Goal: Task Accomplishment & Management: Manage account settings

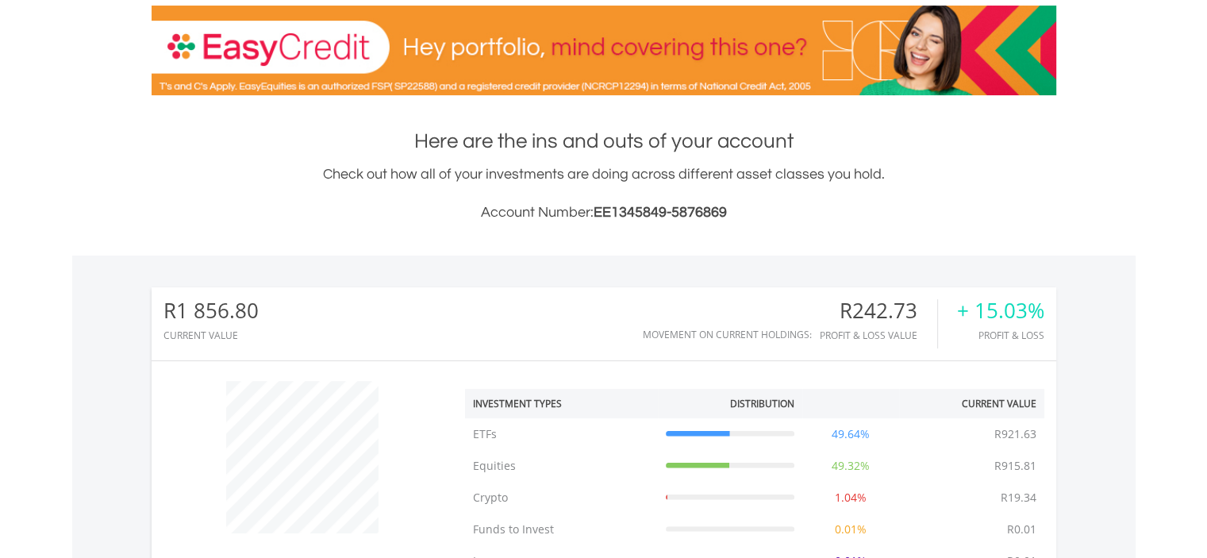
scroll to position [222, 0]
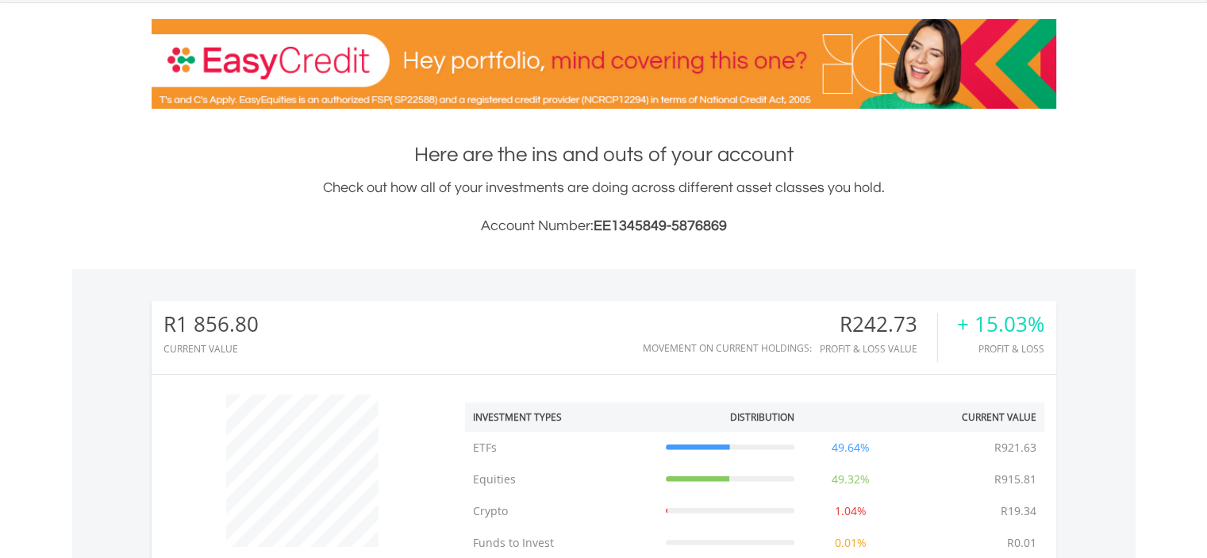
click at [619, 248] on div "Here are the ins and outs of your account Check out how all of your investments…" at bounding box center [604, 547] width 905 height 814
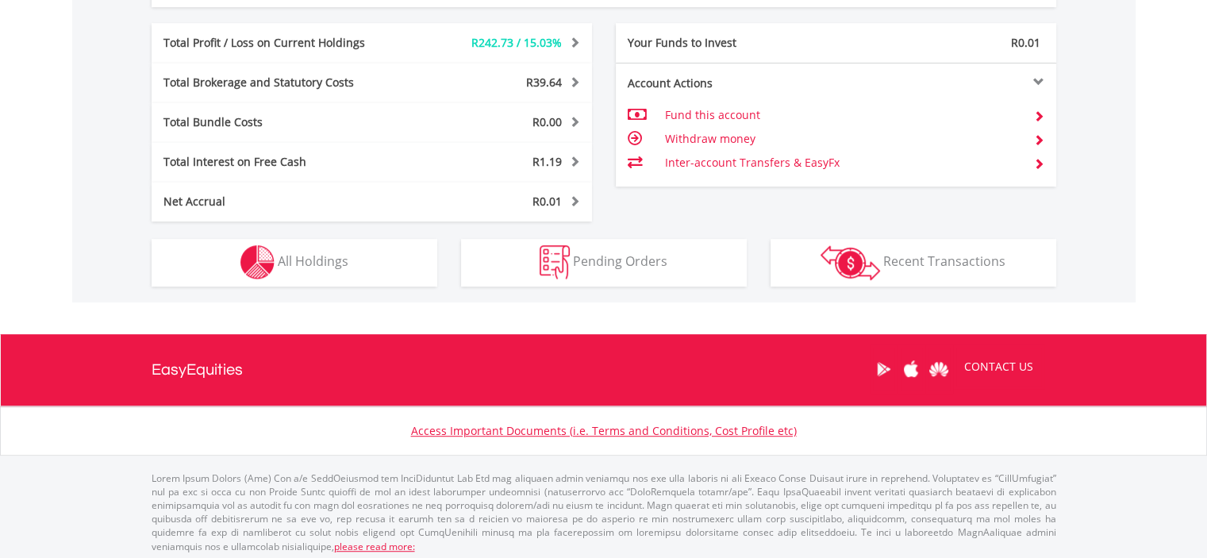
scroll to position [878, 0]
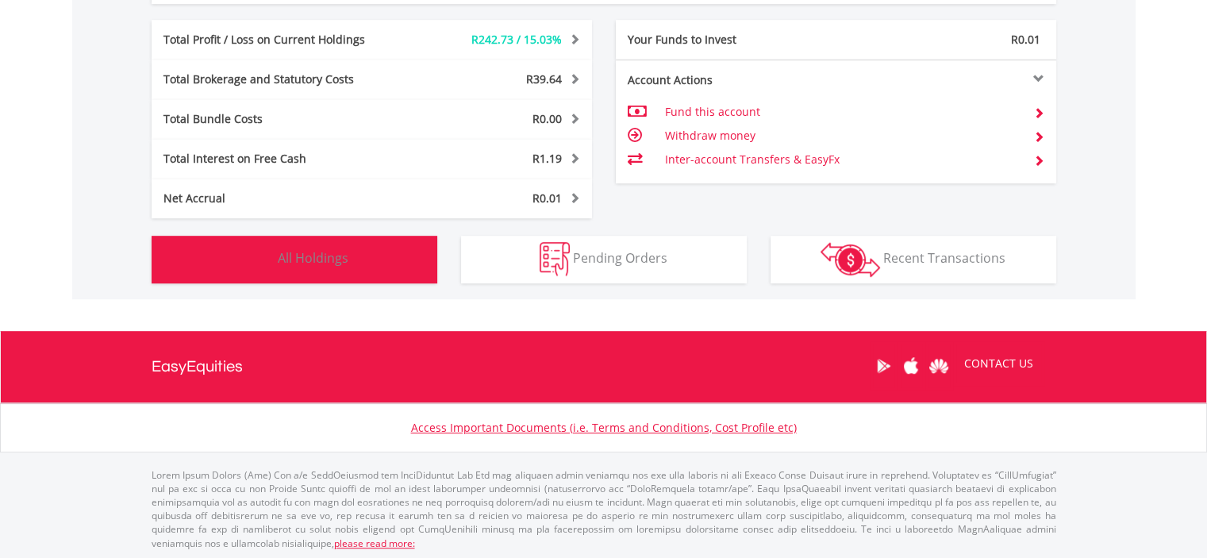
click at [354, 260] on button "Holdings All Holdings" at bounding box center [295, 260] width 286 height 48
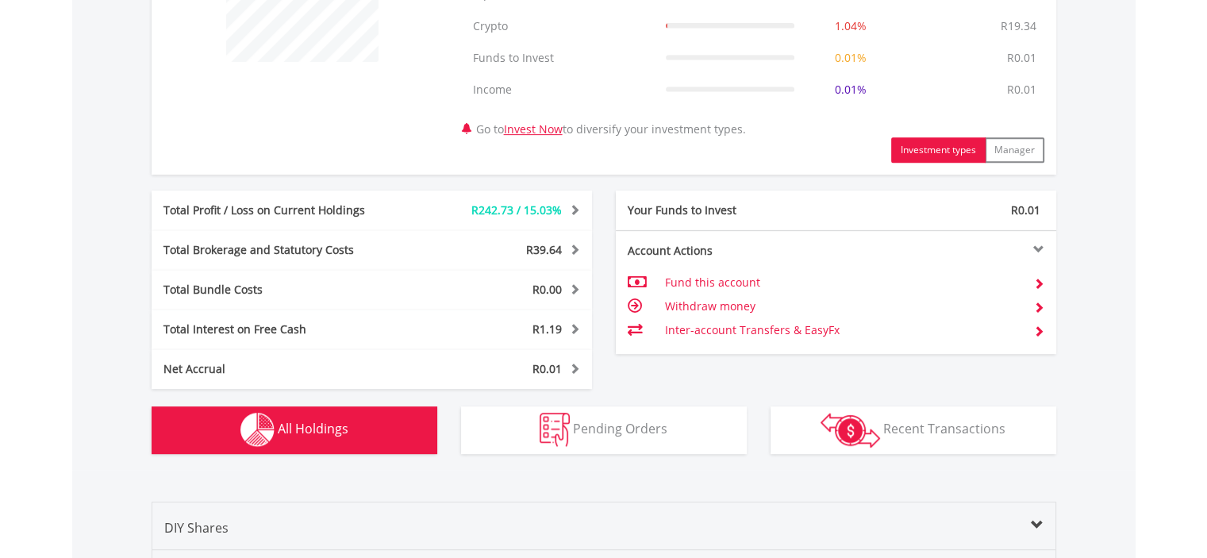
scroll to position [219, 0]
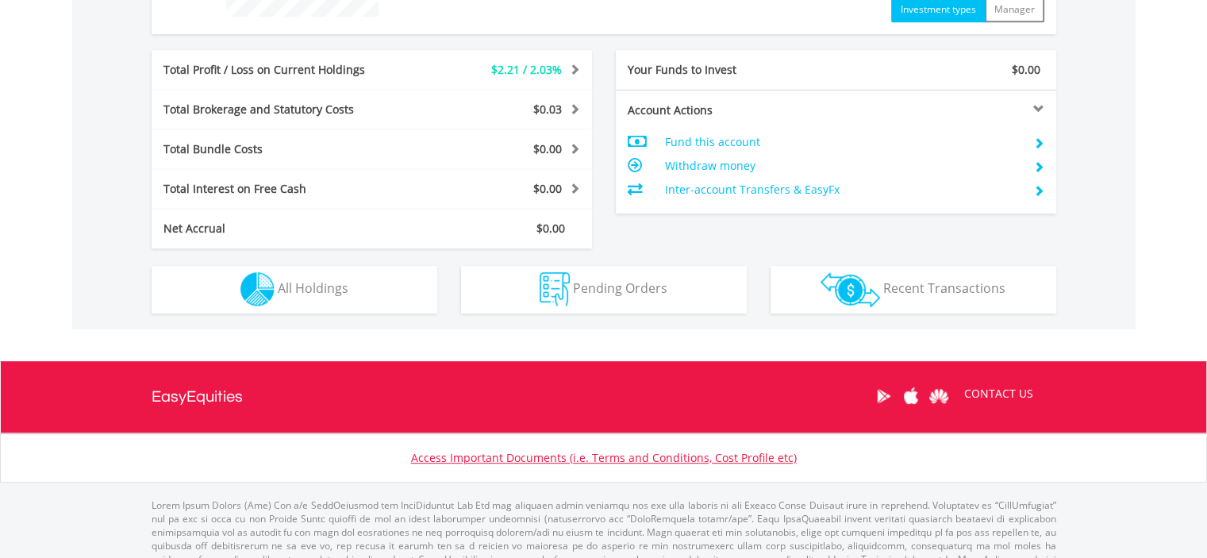
scroll to position [762, 0]
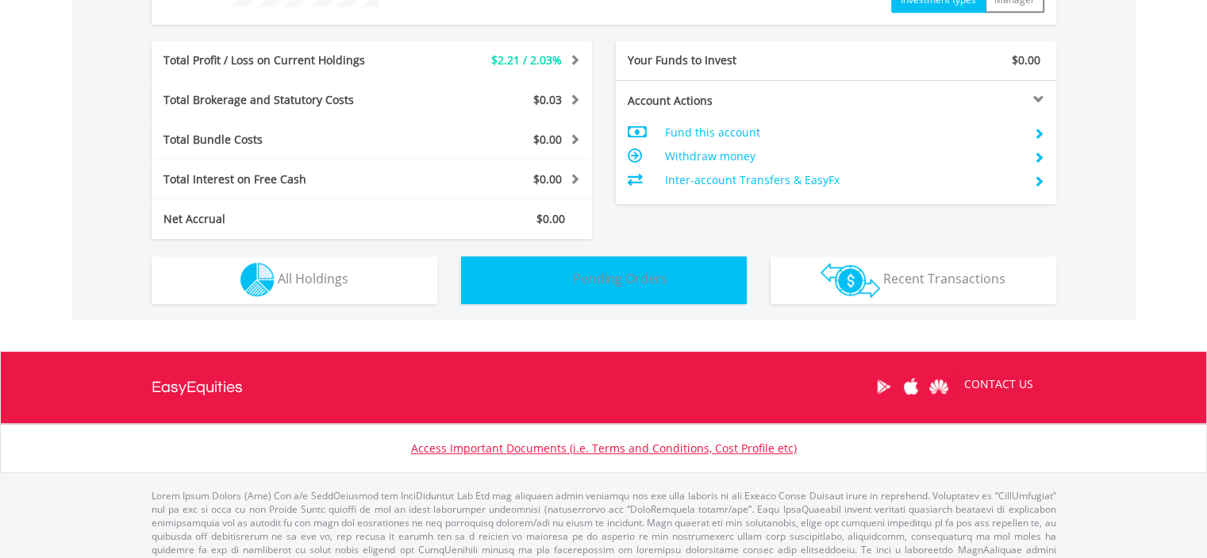
click at [631, 271] on span "Pending Orders" at bounding box center [620, 278] width 94 height 17
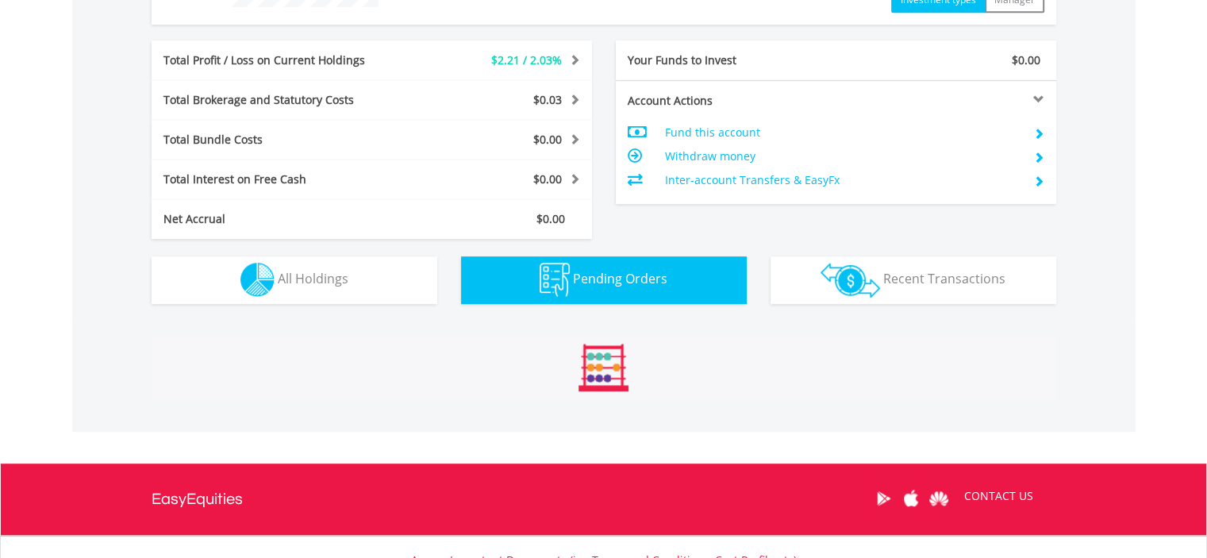
scroll to position [871, 0]
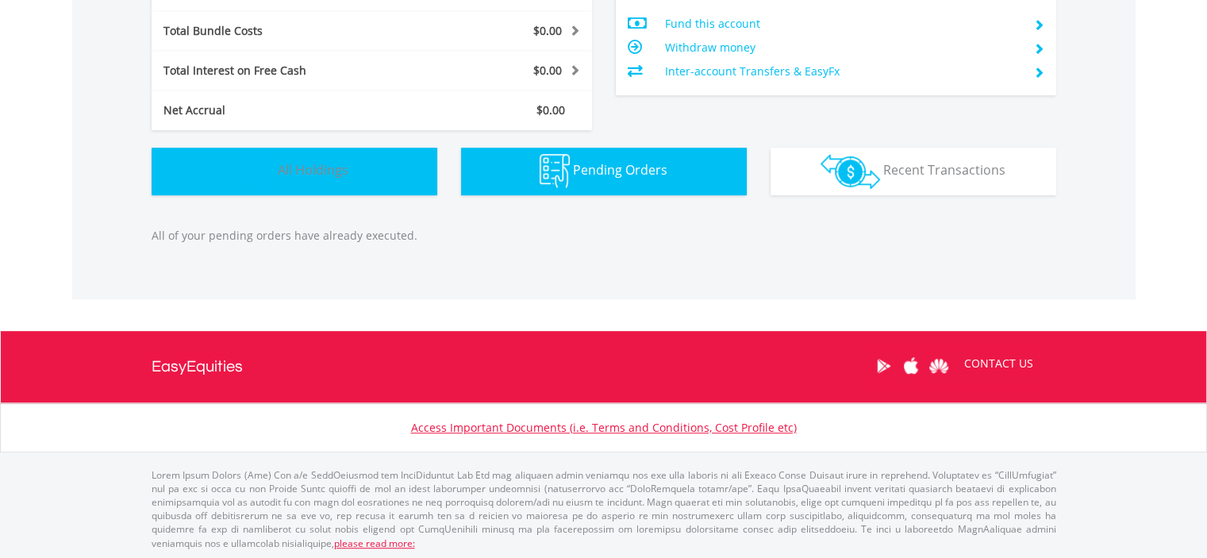
click at [365, 190] on button "Holdings All Holdings" at bounding box center [295, 172] width 286 height 48
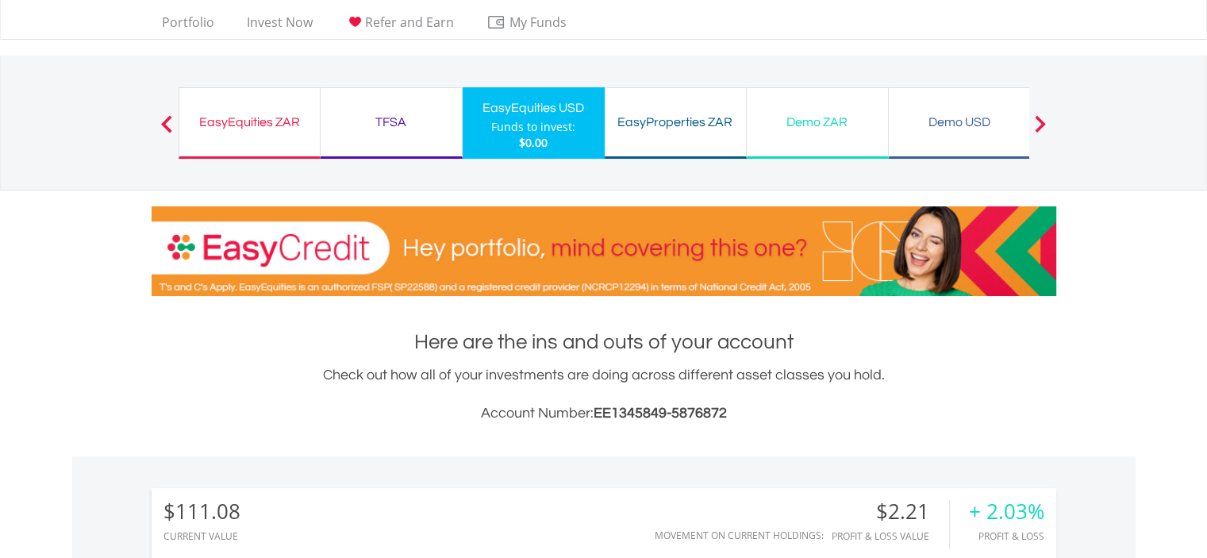
scroll to position [0, 0]
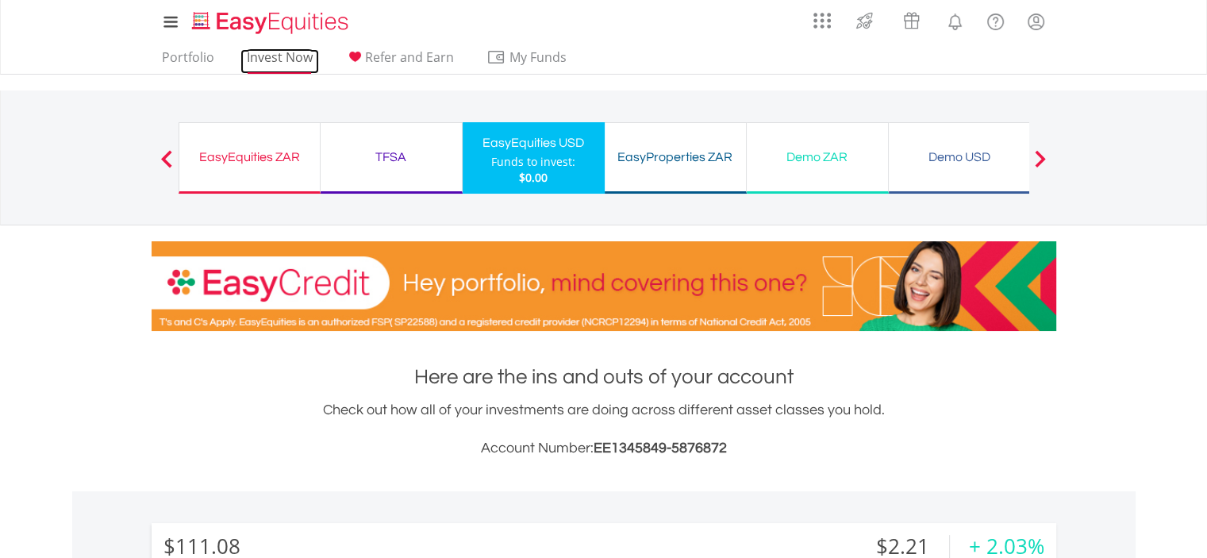
click at [270, 63] on link "Invest Now" at bounding box center [279, 61] width 79 height 25
click at [250, 56] on link "Invest Now" at bounding box center [279, 61] width 79 height 25
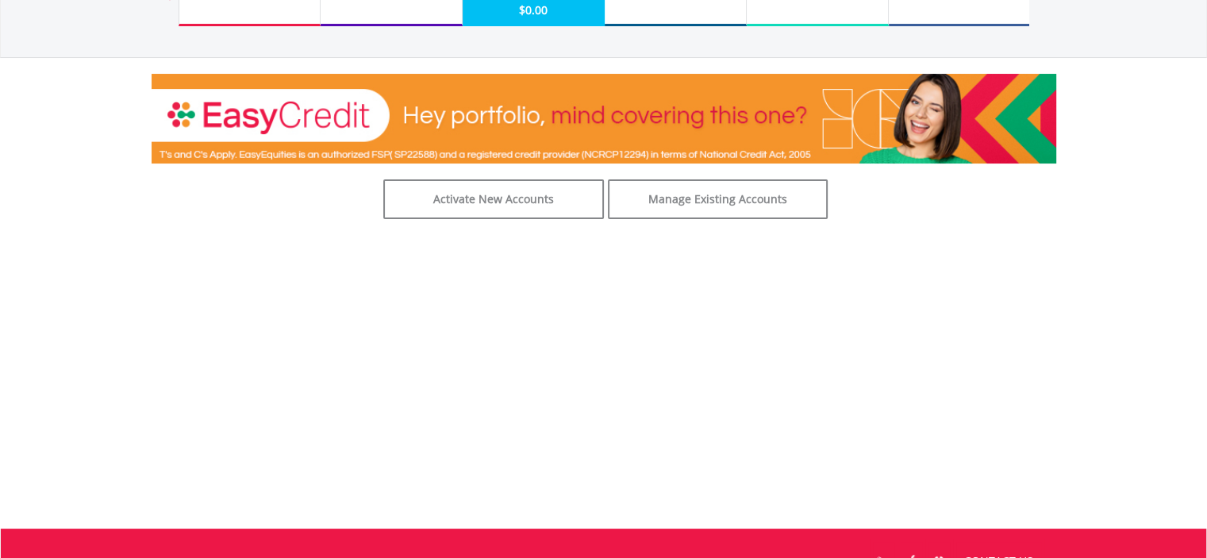
scroll to position [112, 0]
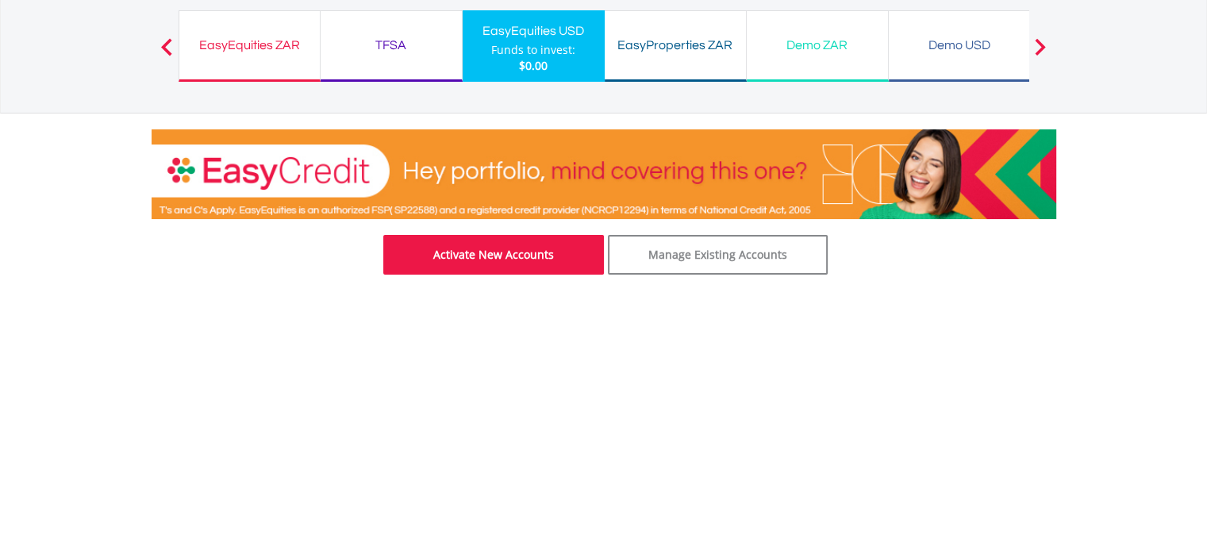
click at [546, 260] on link "Activate New Accounts" at bounding box center [493, 255] width 221 height 40
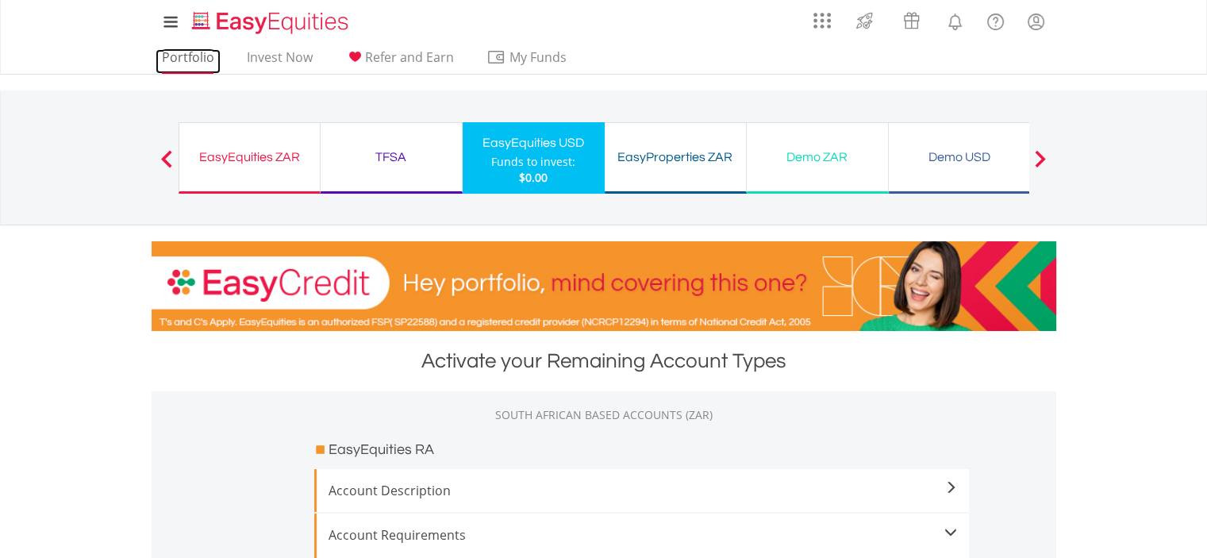
click at [206, 60] on link "Portfolio" at bounding box center [188, 61] width 65 height 25
